Goal: Find specific page/section: Find specific page/section

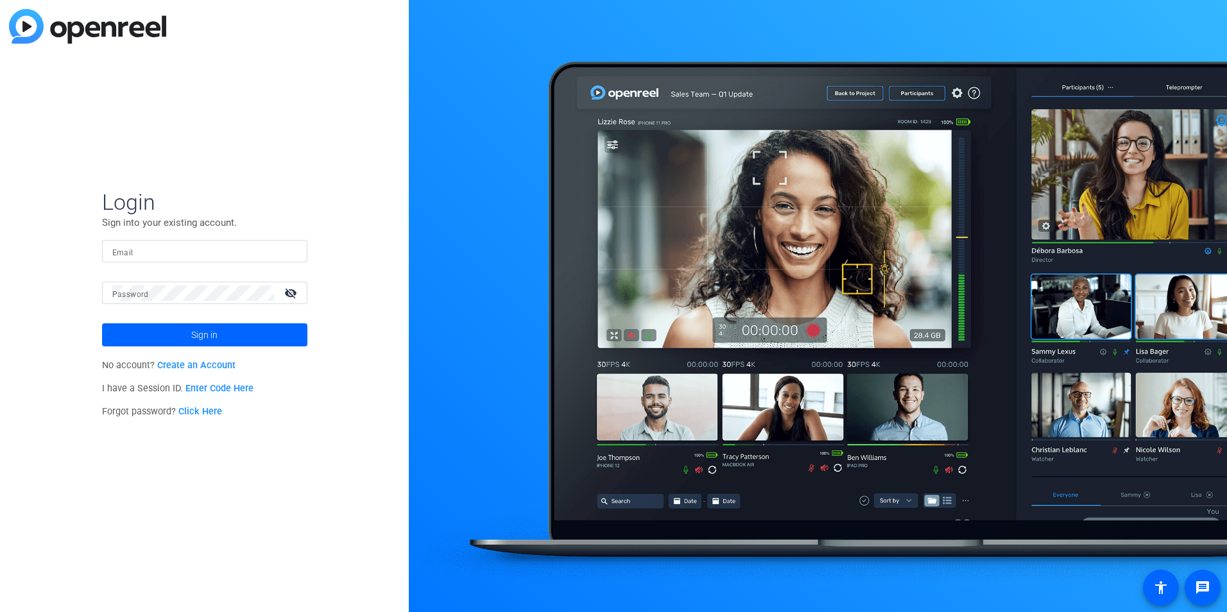
click at [189, 266] on mat-form-field "Email" at bounding box center [204, 261] width 205 height 42
click at [185, 258] on input "Email" at bounding box center [204, 251] width 185 height 15
type input "[EMAIL_ADDRESS][PERSON_NAME][DOMAIN_NAME]"
click at [102, 324] on button "Sign in" at bounding box center [204, 335] width 205 height 23
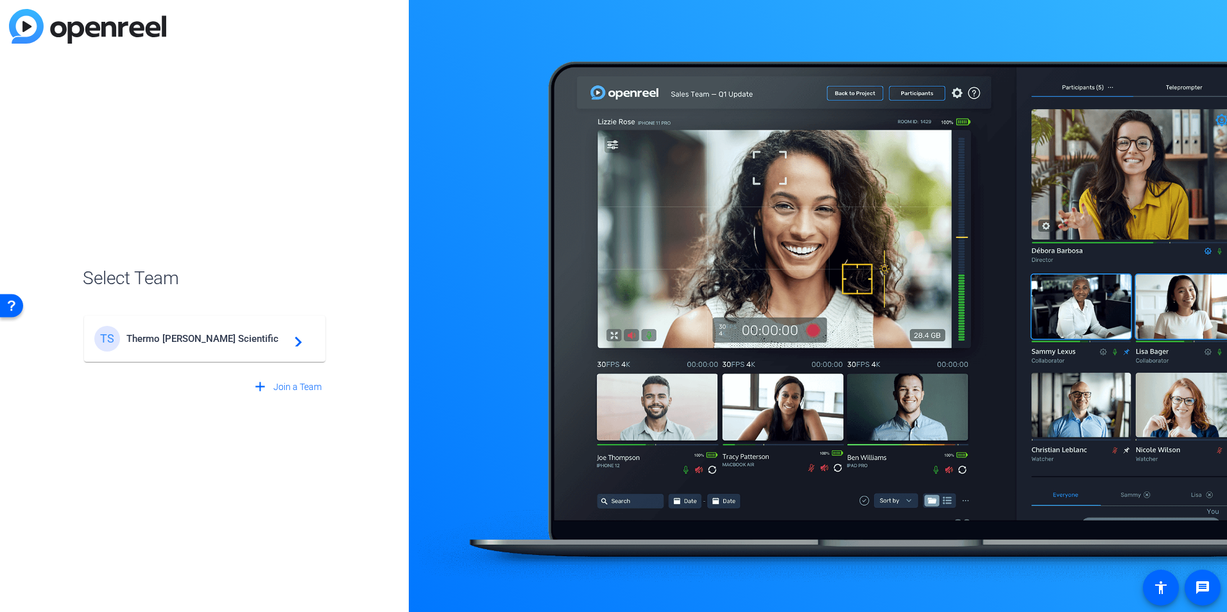
click at [238, 347] on div "TS Thermo [PERSON_NAME] Scientific navigate_next" at bounding box center [204, 339] width 221 height 26
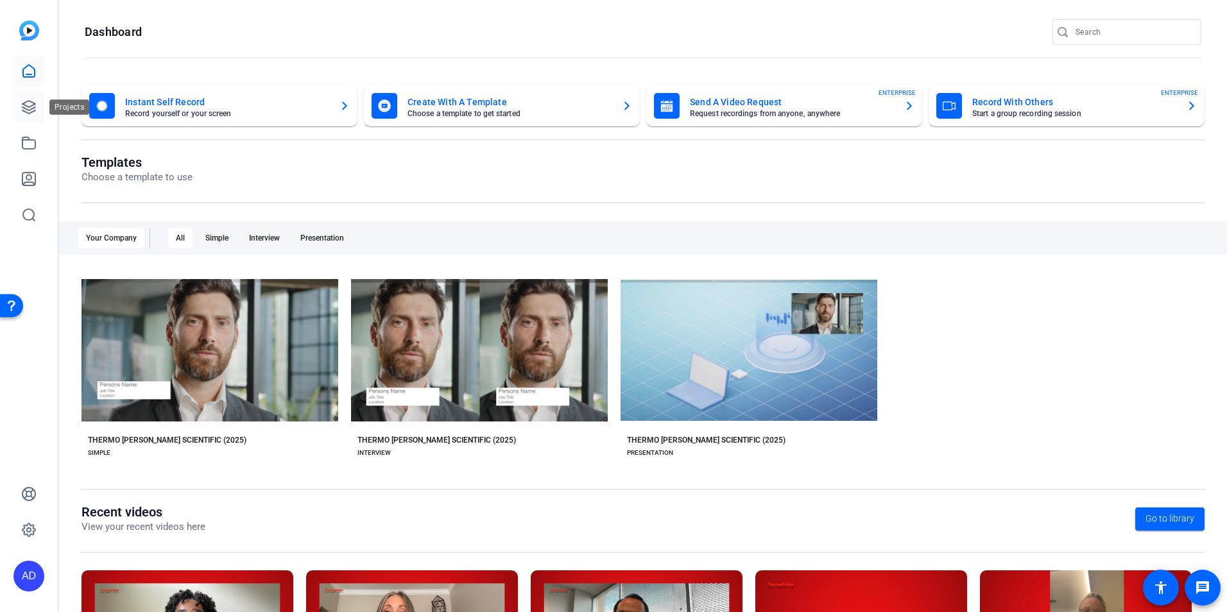
click at [33, 114] on icon at bounding box center [28, 107] width 15 height 15
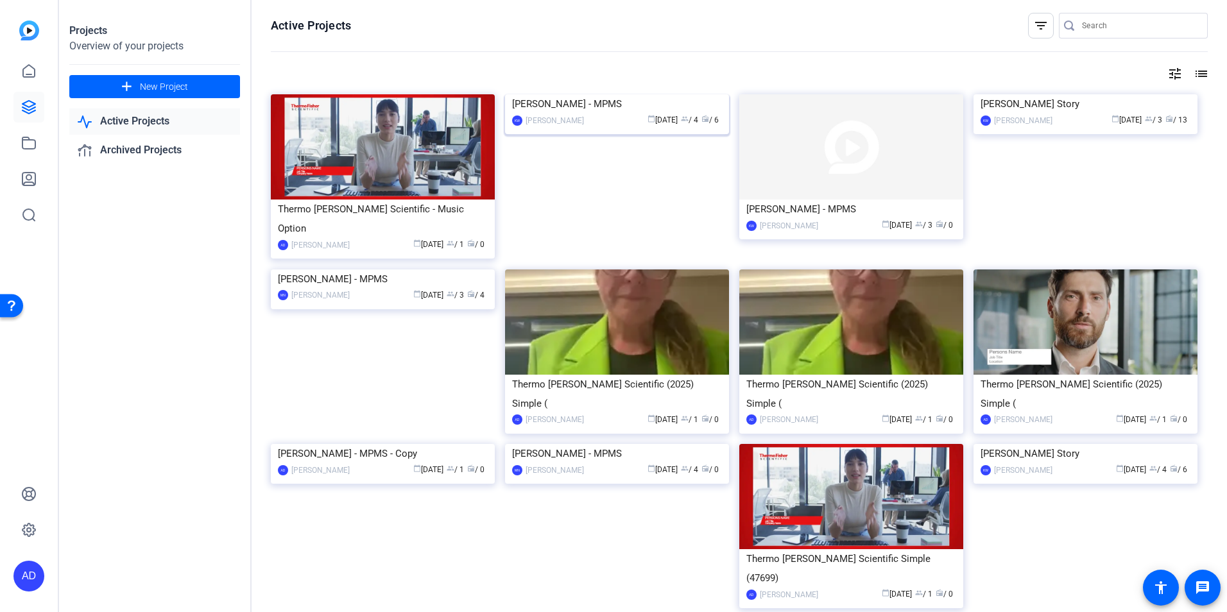
click at [549, 114] on div "[PERSON_NAME] - MPMS" at bounding box center [617, 103] width 210 height 19
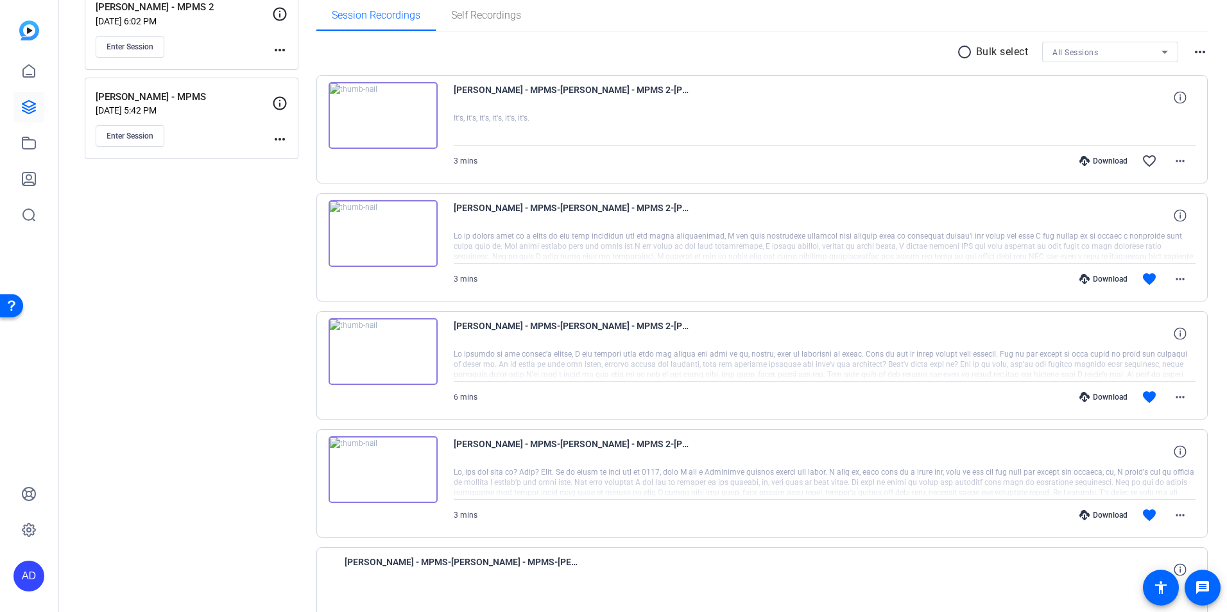
scroll to position [169, 0]
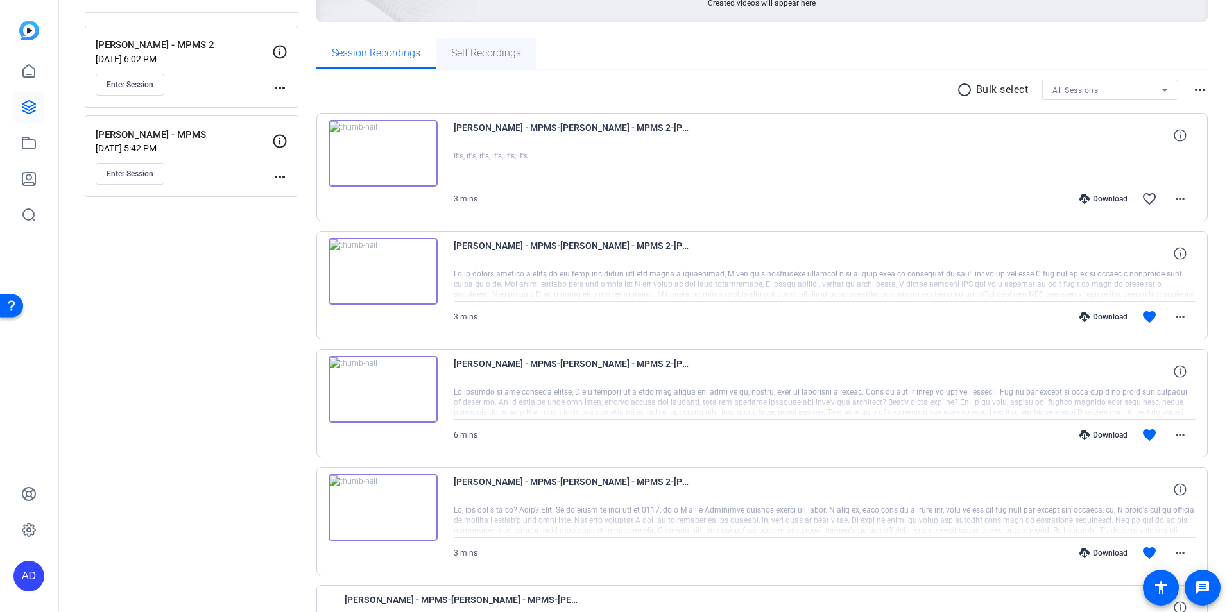
click at [476, 50] on span "Self Recordings" at bounding box center [486, 53] width 70 height 10
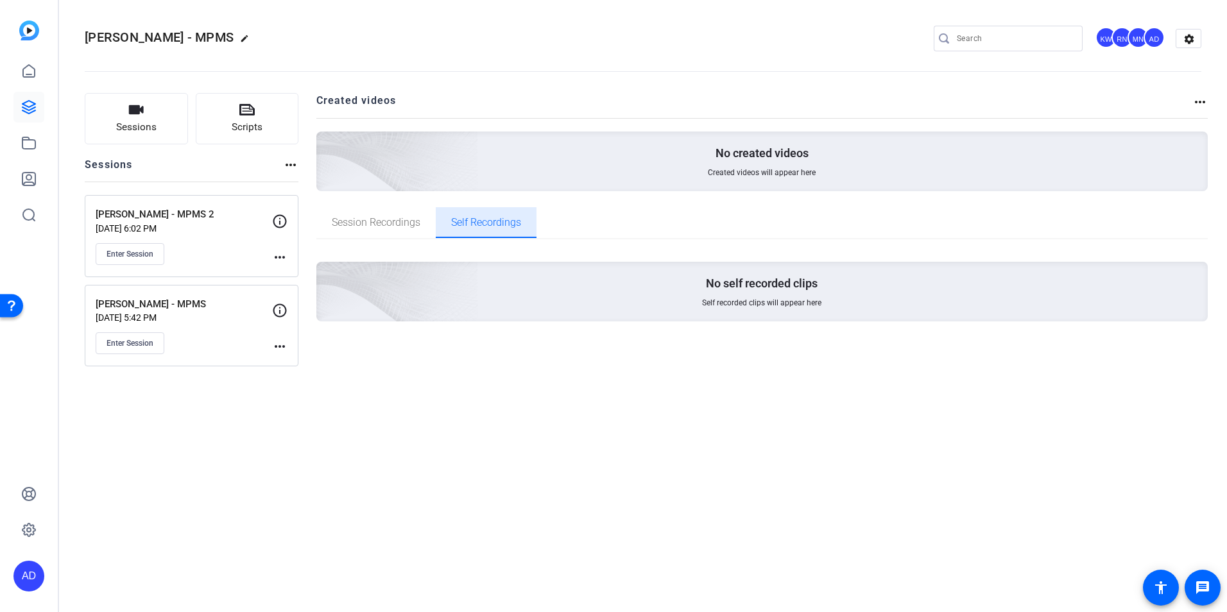
scroll to position [0, 0]
click at [365, 67] on openreel-divider-bar at bounding box center [643, 67] width 1117 height 39
click at [178, 223] on p "[DATE] 6:02 PM" at bounding box center [184, 228] width 177 height 10
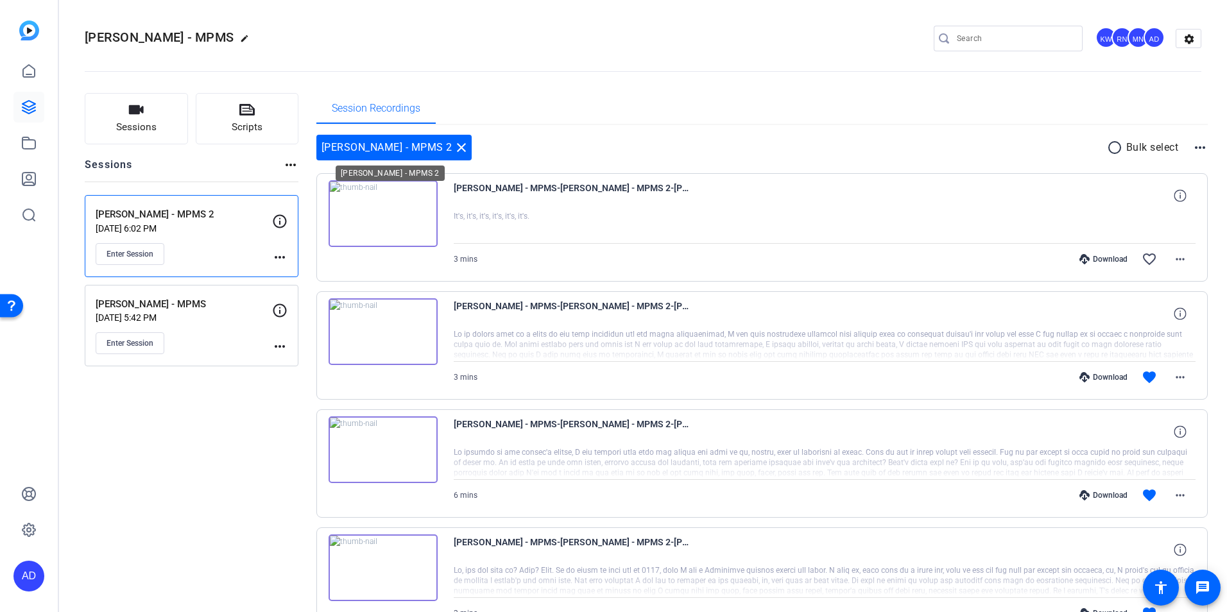
click at [454, 148] on mat-icon "close" at bounding box center [461, 147] width 15 height 15
